Goal: Information Seeking & Learning: Learn about a topic

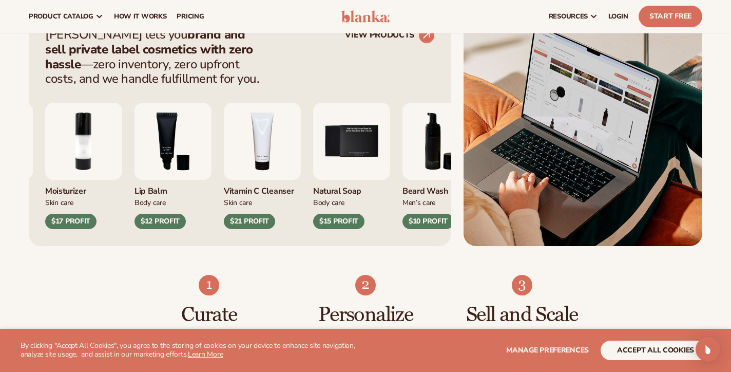
scroll to position [411, 0]
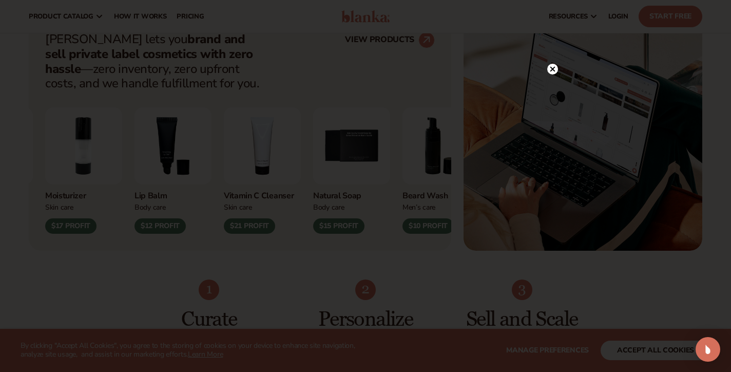
click at [554, 69] on icon at bounding box center [553, 68] width 5 height 5
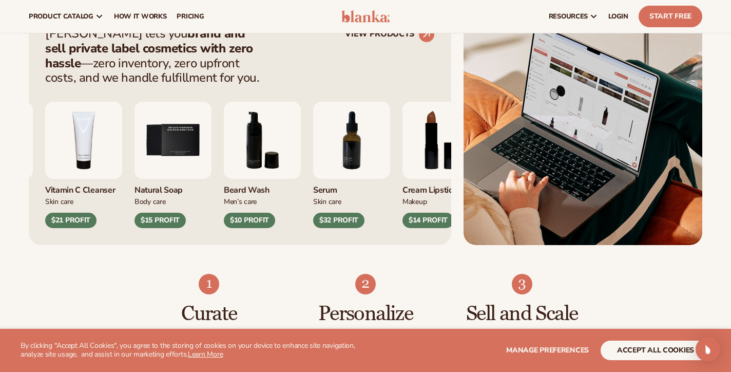
scroll to position [415, 0]
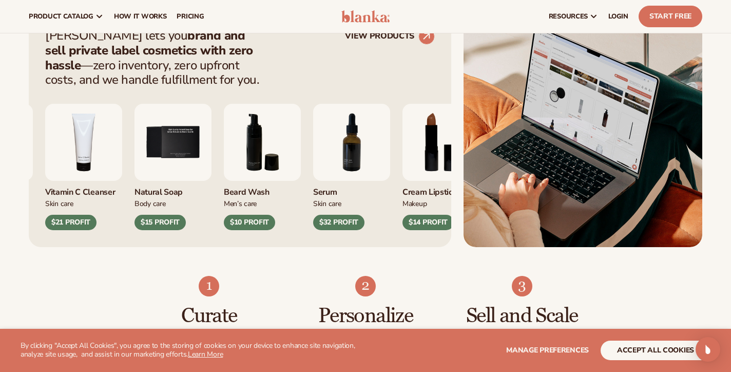
click at [131, 265] on div "Curate Pick from 450+ products to build your perfect collection. Personalize Pr…" at bounding box center [365, 324] width 731 height 154
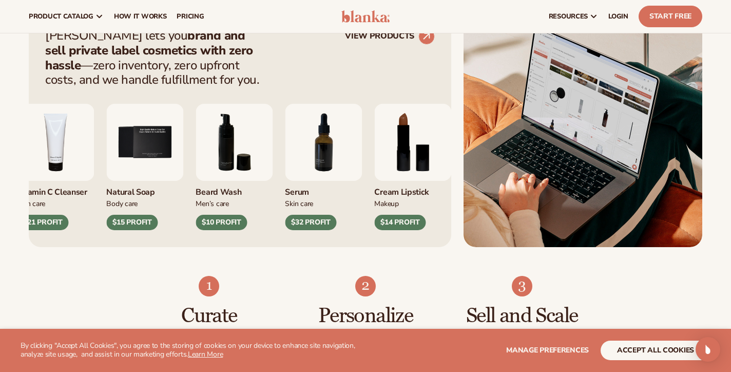
click at [60, 152] on img "4 / 9" at bounding box center [55, 142] width 77 height 77
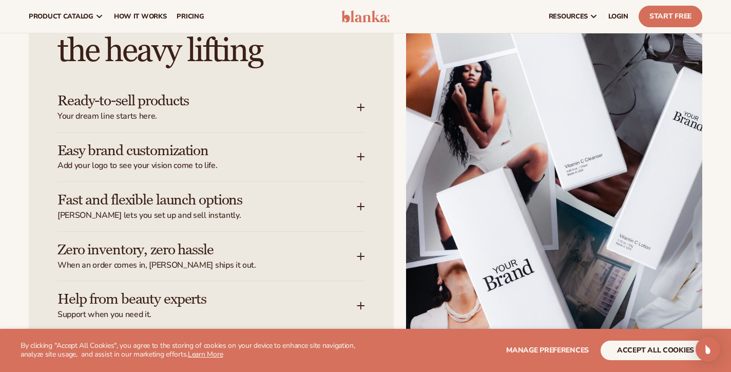
scroll to position [1301, 0]
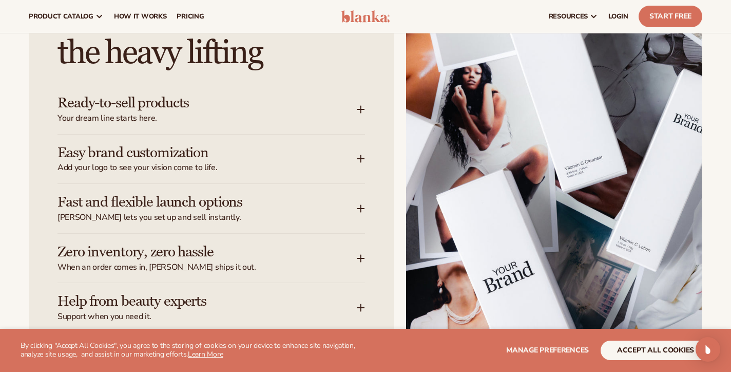
click at [134, 103] on h3 "Ready-to-sell products" at bounding box center [192, 103] width 269 height 16
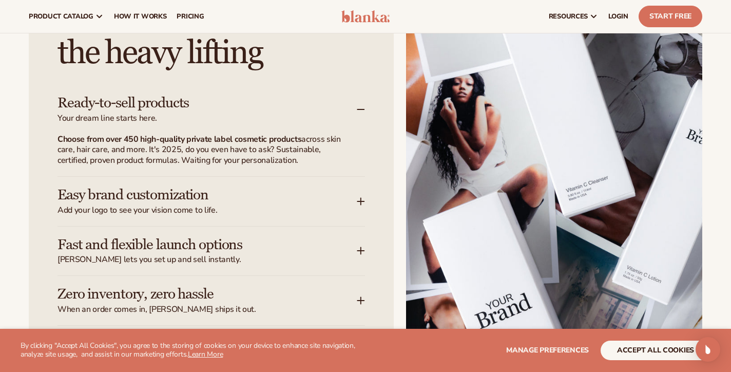
click at [134, 103] on h3 "Ready-to-sell products" at bounding box center [192, 103] width 269 height 16
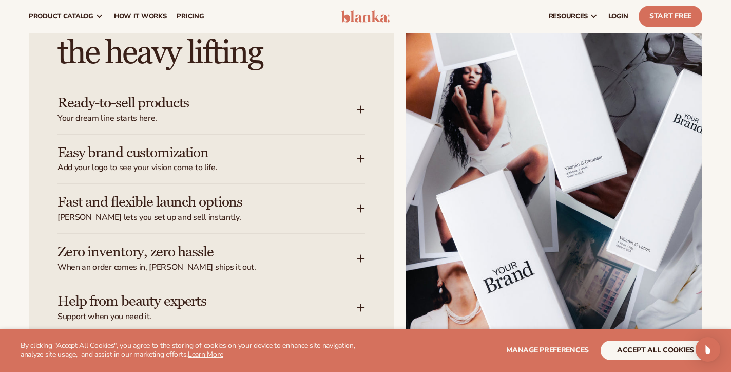
click at [134, 103] on h3 "Ready-to-sell products" at bounding box center [192, 103] width 269 height 16
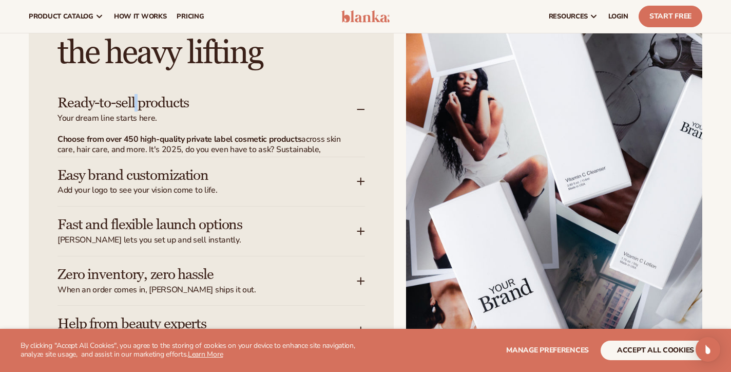
click at [134, 103] on h3 "Ready-to-sell products" at bounding box center [192, 103] width 269 height 16
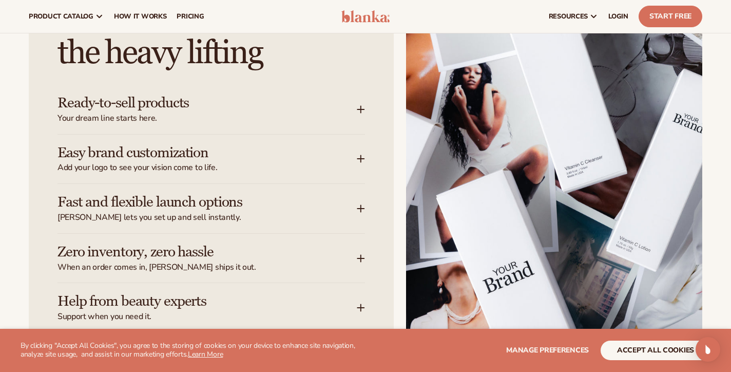
click at [145, 147] on h3 "Easy brand customization" at bounding box center [192, 153] width 269 height 16
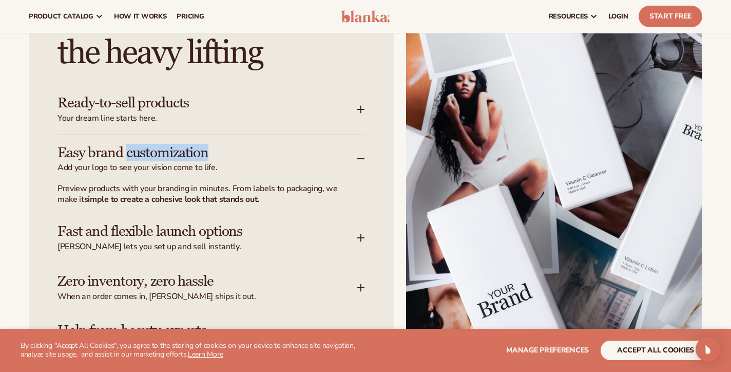
click at [145, 147] on h3 "Easy brand customization" at bounding box center [192, 153] width 269 height 16
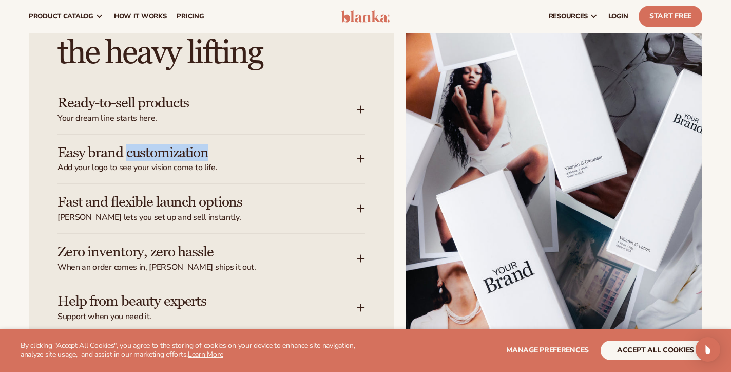
click at [145, 147] on h3 "Easy brand customization" at bounding box center [192, 153] width 269 height 16
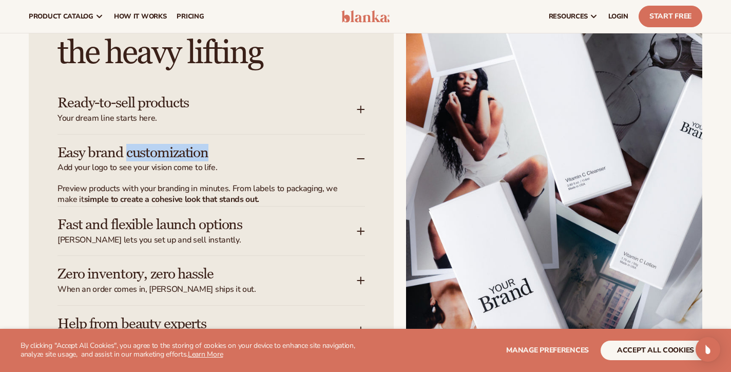
click at [145, 147] on h3 "Easy brand customization" at bounding box center [192, 153] width 269 height 16
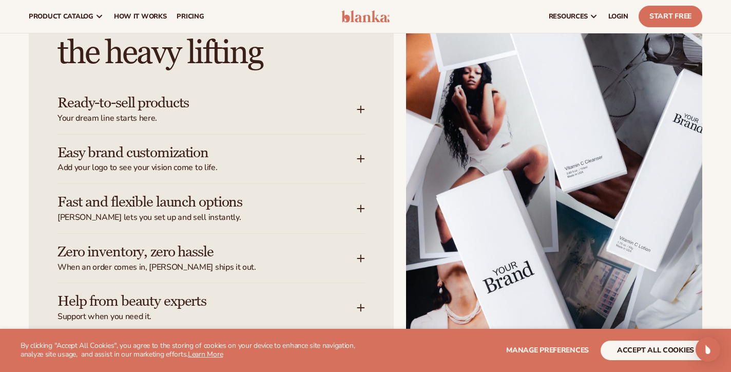
click at [144, 262] on span "When an order comes in, Blanka ships it out." at bounding box center [207, 267] width 299 height 11
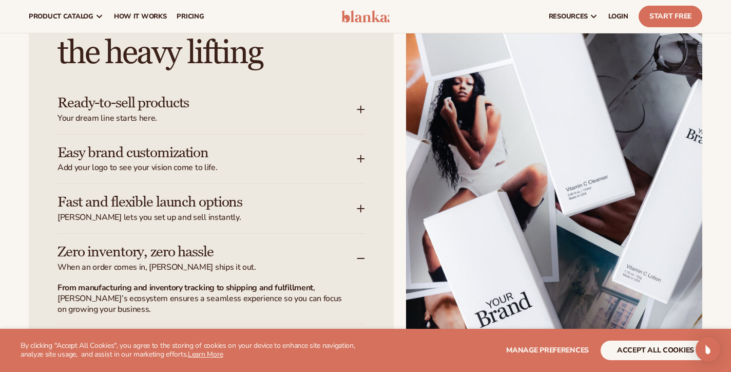
click at [144, 262] on span "When an order comes in, Blanka ships it out." at bounding box center [207, 267] width 299 height 11
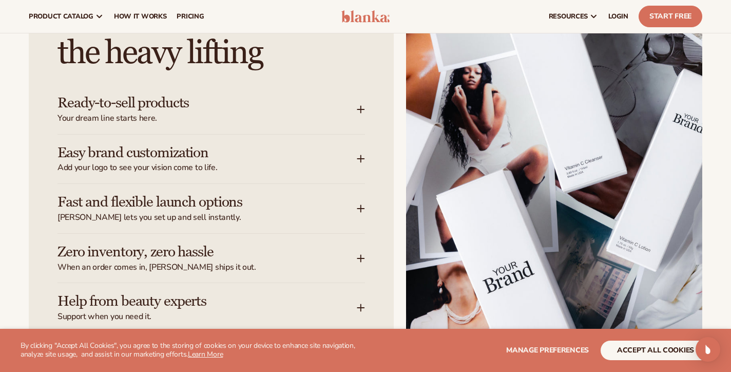
click at [171, 145] on h3 "Easy brand customization" at bounding box center [192, 153] width 269 height 16
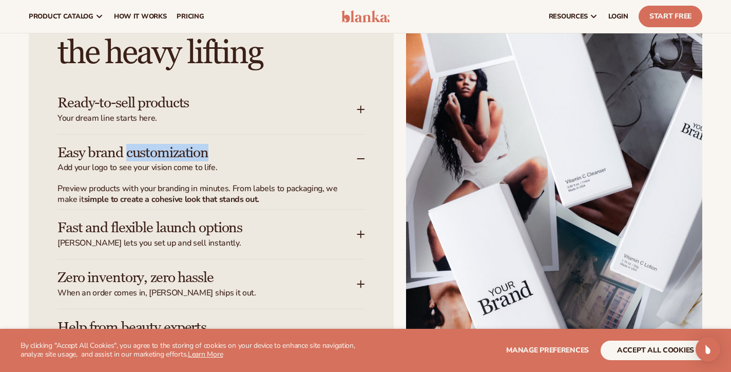
click at [171, 145] on h3 "Easy brand customization" at bounding box center [192, 153] width 269 height 16
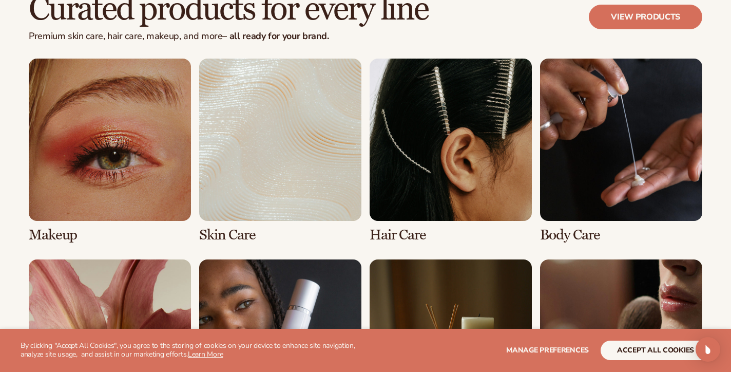
scroll to position [1918, 0]
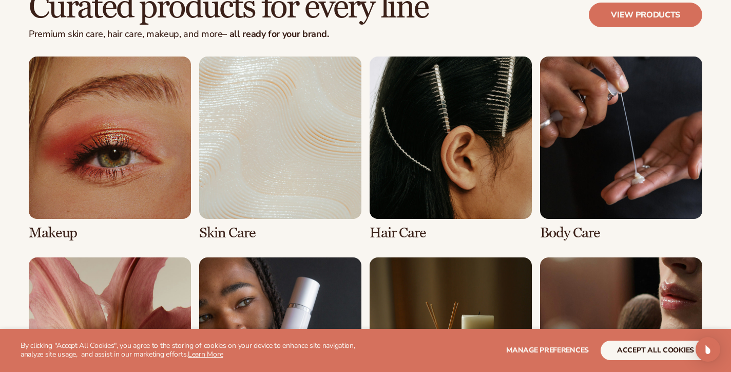
click at [295, 138] on link "2 / 8" at bounding box center [280, 148] width 162 height 184
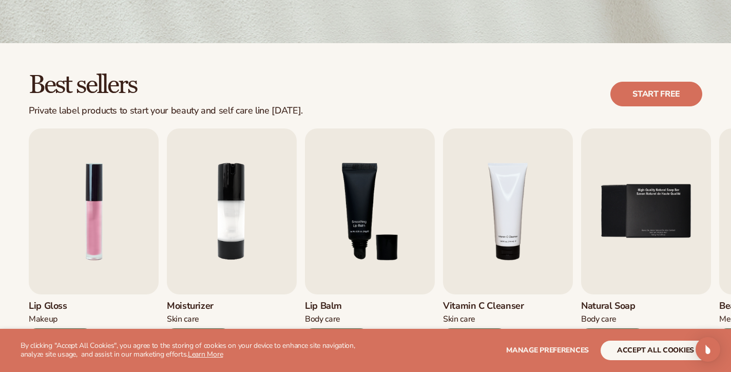
scroll to position [285, 0]
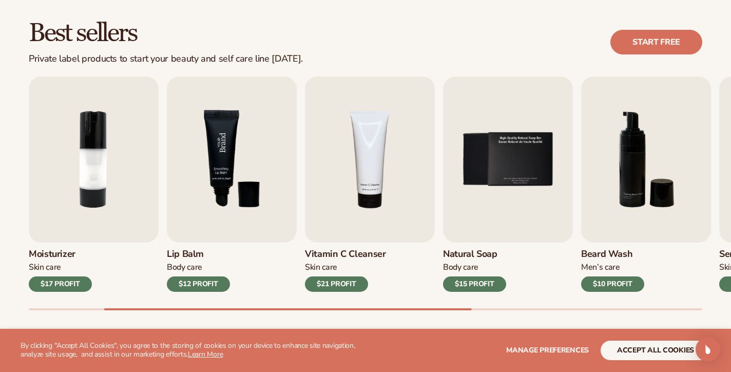
click at [230, 165] on img "3 / 9" at bounding box center [232, 160] width 130 height 166
click at [219, 172] on img "3 / 9" at bounding box center [232, 160] width 130 height 166
click at [212, 150] on img "3 / 9" at bounding box center [232, 160] width 130 height 166
click at [213, 148] on img "3 / 9" at bounding box center [232, 160] width 130 height 166
click at [187, 283] on div "$12 PROFIT" at bounding box center [198, 283] width 63 height 15
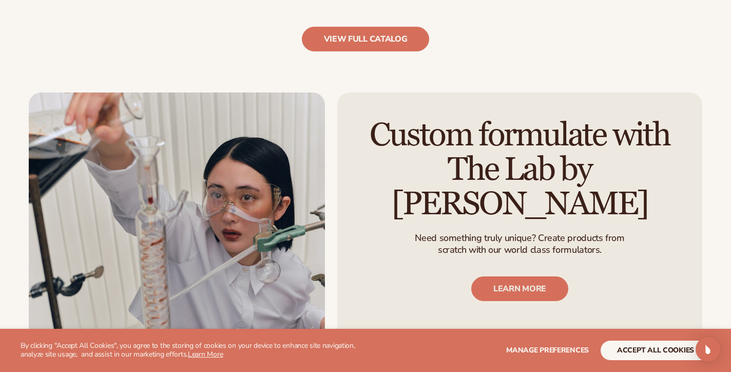
scroll to position [1179, 0]
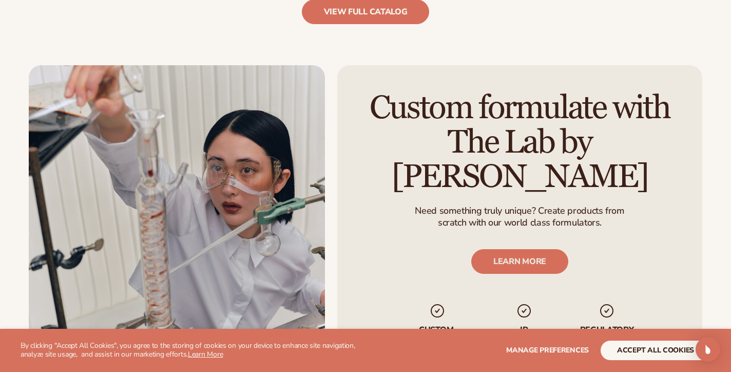
click at [616, 346] on button "accept all cookies" at bounding box center [656, 351] width 110 height 20
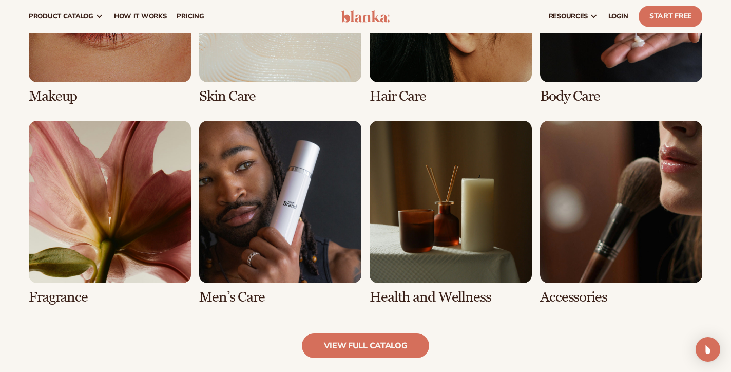
scroll to position [678, 0]
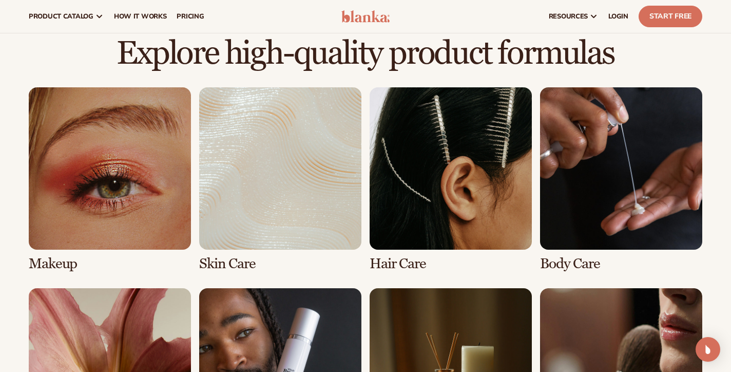
click at [319, 219] on link "2 / 8" at bounding box center [280, 179] width 162 height 184
